Goal: Information Seeking & Learning: Learn about a topic

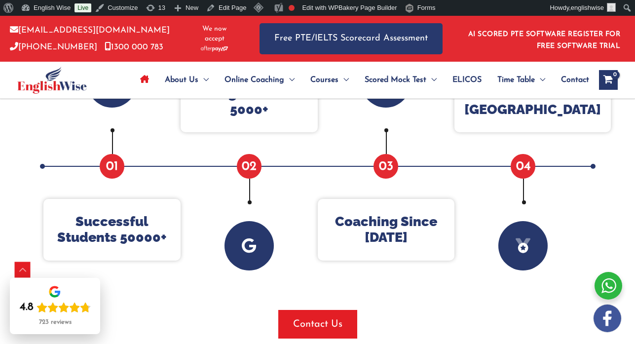
scroll to position [493, 0]
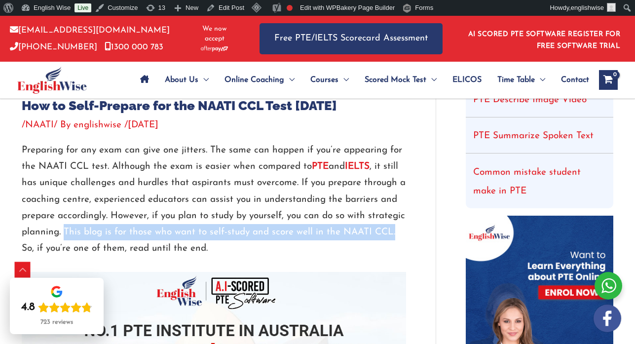
drag, startPoint x: 65, startPoint y: 230, endPoint x: 399, endPoint y: 228, distance: 333.6
click at [400, 229] on p "Preparing for any exam can give one jitters. The same can happen if you’re appe…" at bounding box center [214, 199] width 384 height 115
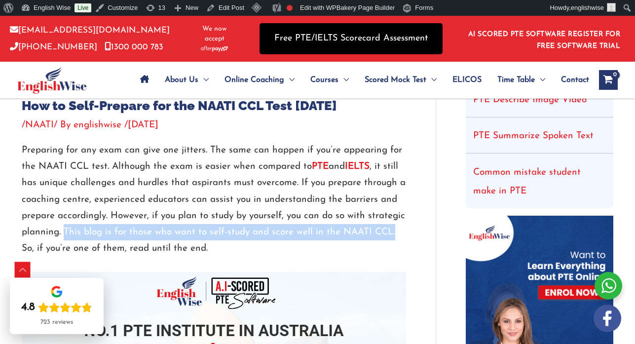
copy p "This blog is for those who want to self-study and score well in the NAATI CCL."
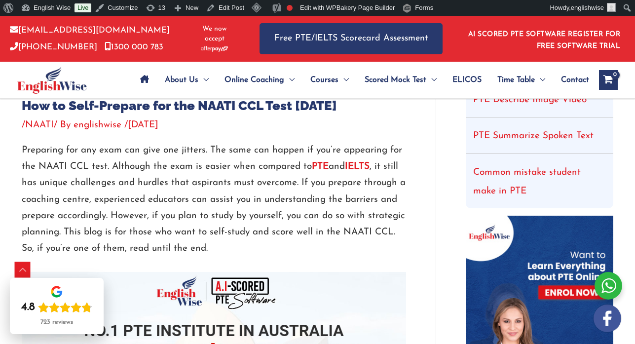
click at [164, 180] on p "Preparing for any exam can give one jitters. The same can happen if you’re appe…" at bounding box center [214, 199] width 384 height 115
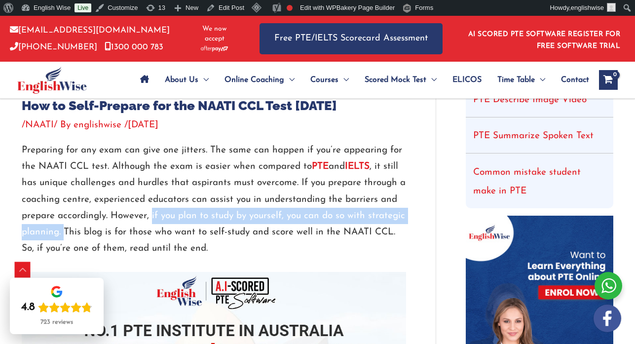
copy p "if you plan to study by yourself, you can do so with strategic planning."
drag, startPoint x: 152, startPoint y: 215, endPoint x: 63, endPoint y: 228, distance: 89.8
click at [63, 228] on p "Preparing for any exam can give one jitters. The same can happen if you’re appe…" at bounding box center [214, 199] width 384 height 115
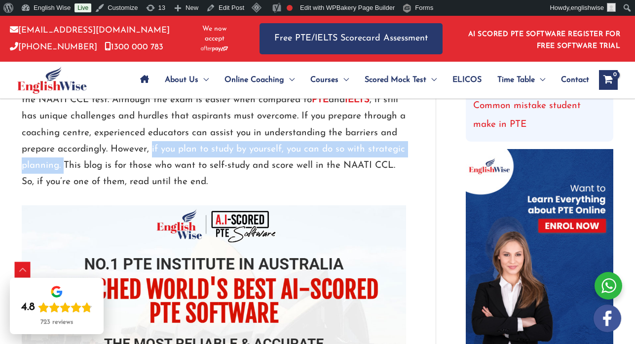
scroll to position [380, 0]
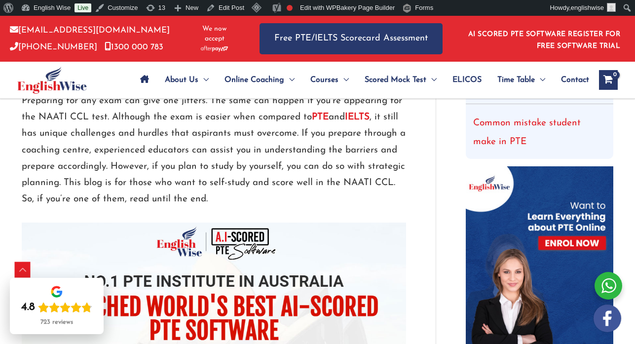
click at [126, 147] on p "Preparing for any exam can give one jitters. The same can happen if you’re appe…" at bounding box center [214, 150] width 384 height 115
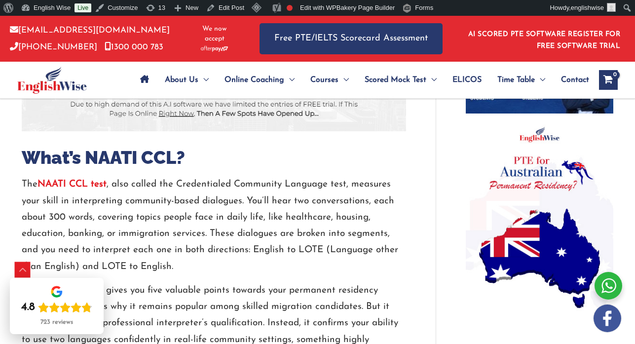
click at [146, 187] on p "The NAATI CCL test , also called the Credentialed Community Language test, meas…" at bounding box center [214, 225] width 384 height 99
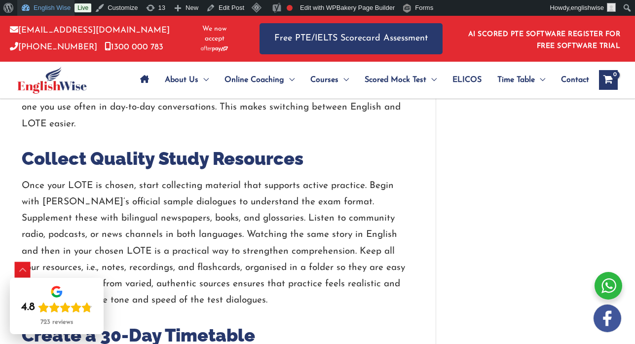
scroll to position [972, 0]
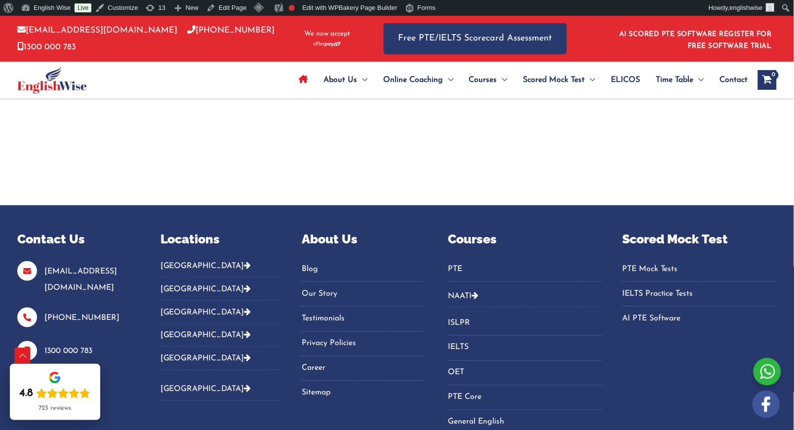
scroll to position [3499, 0]
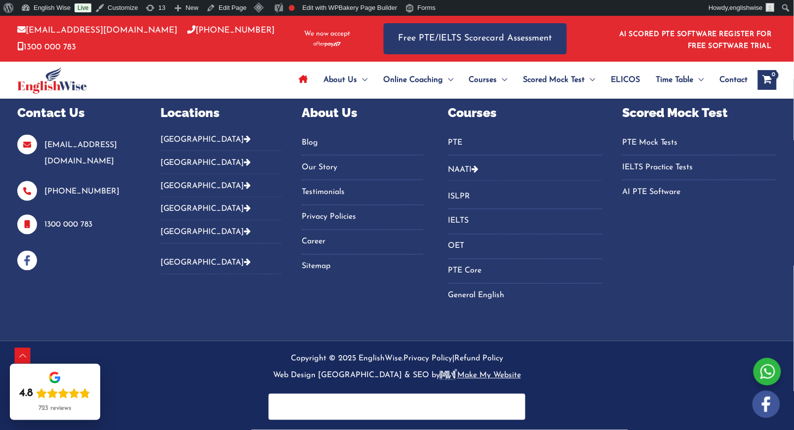
click at [308, 141] on link "Blog" at bounding box center [362, 143] width 121 height 16
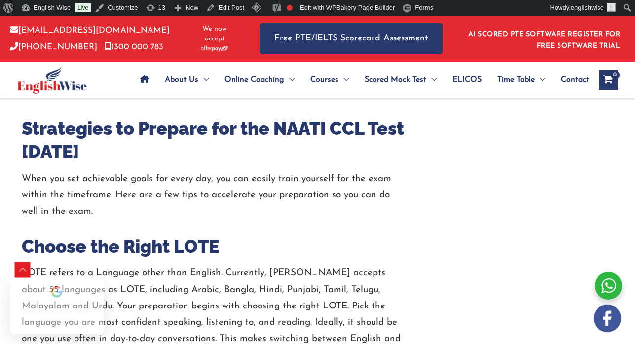
scroll to position [972, 0]
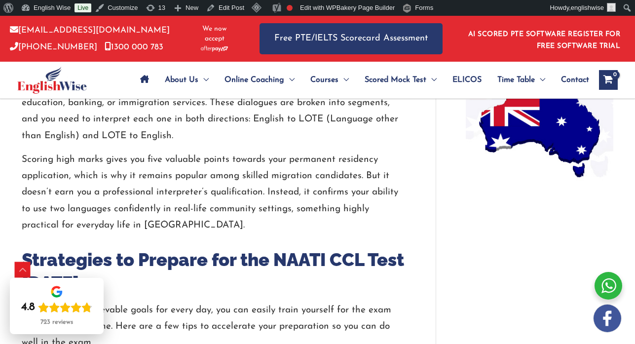
scroll to position [873, 0]
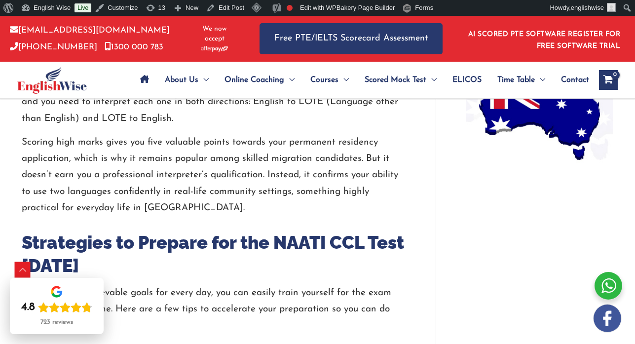
click at [171, 175] on p "Scoring high marks gives you five valuable points towards your permanent reside…" at bounding box center [214, 175] width 384 height 82
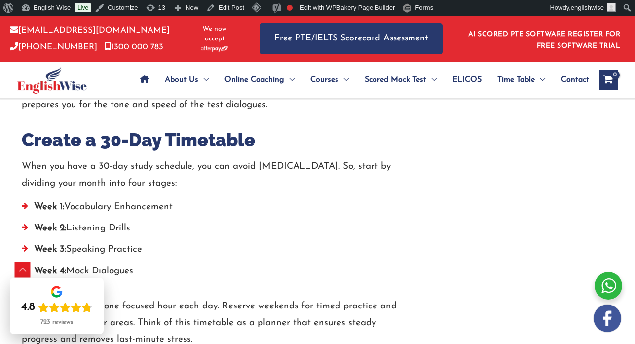
scroll to position [1416, 0]
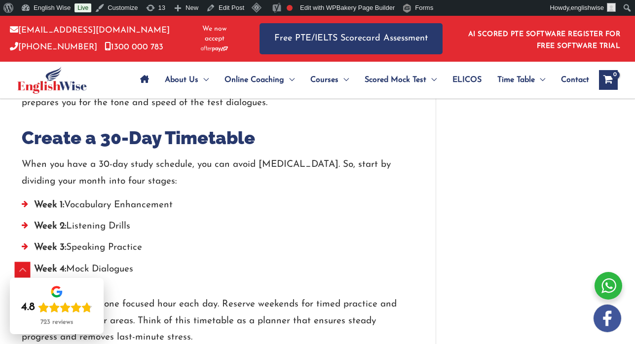
click at [233, 156] on p "When you have a 30-day study schedule, you can avoid procrastination. So, start…" at bounding box center [214, 172] width 384 height 33
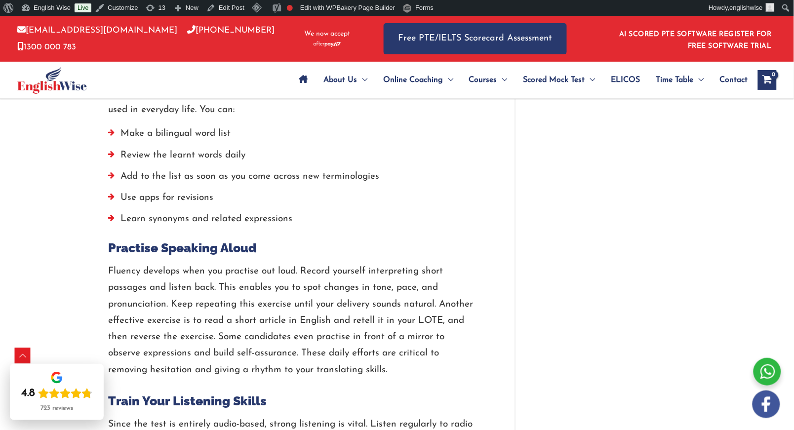
scroll to position [1293, 0]
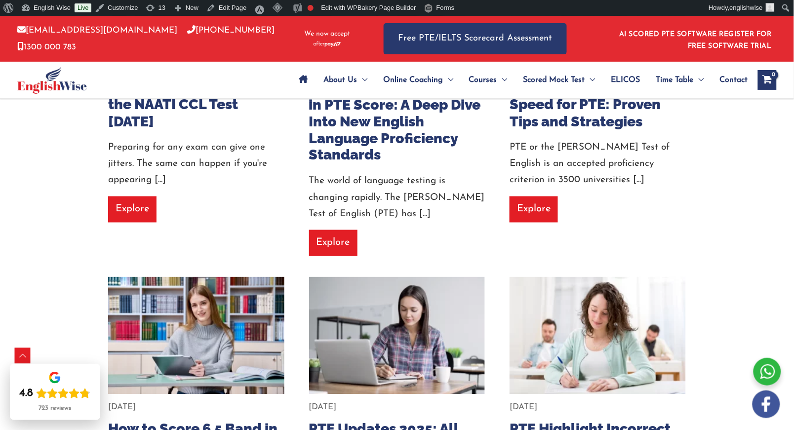
scroll to position [294, 0]
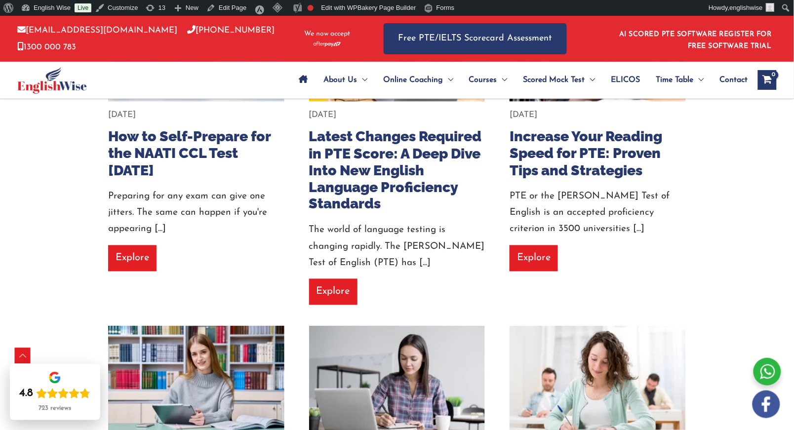
scroll to position [355, 0]
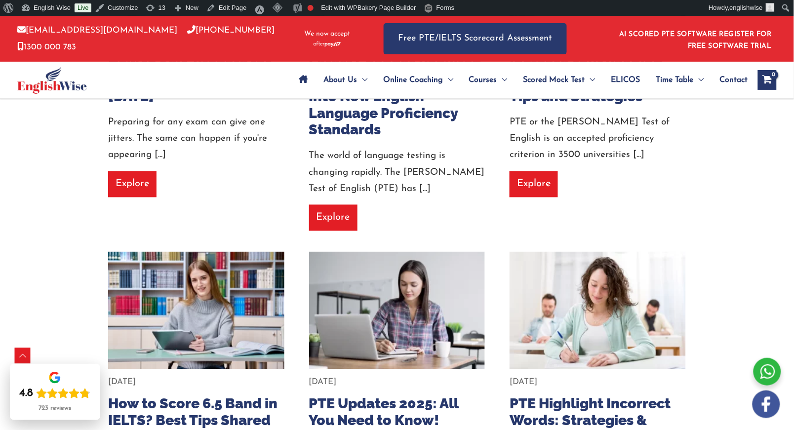
scroll to position [479, 0]
